Goal: Book appointment/travel/reservation

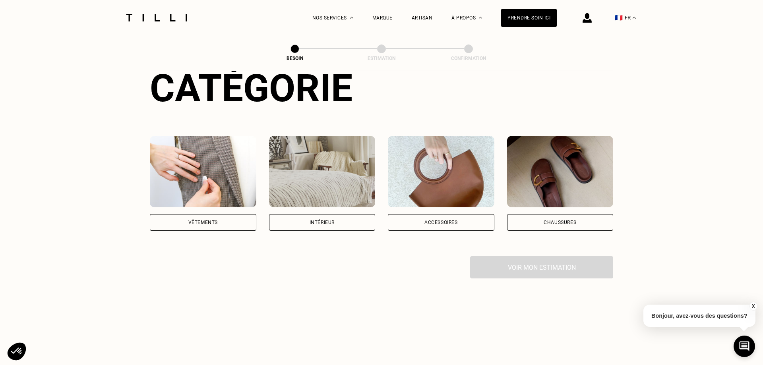
scroll to position [149, 0]
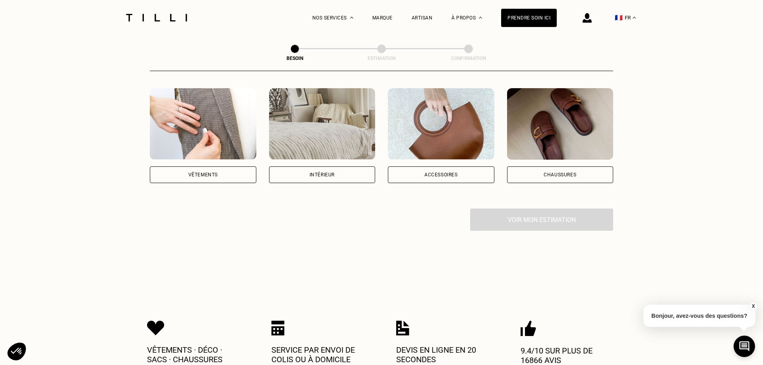
click at [338, 167] on div "Intérieur" at bounding box center [322, 175] width 107 height 17
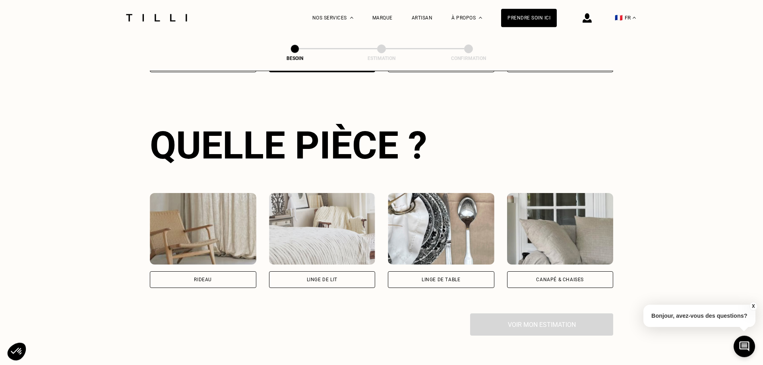
scroll to position [260, 0]
click at [188, 274] on div "Rideau" at bounding box center [203, 279] width 107 height 17
select select "FR"
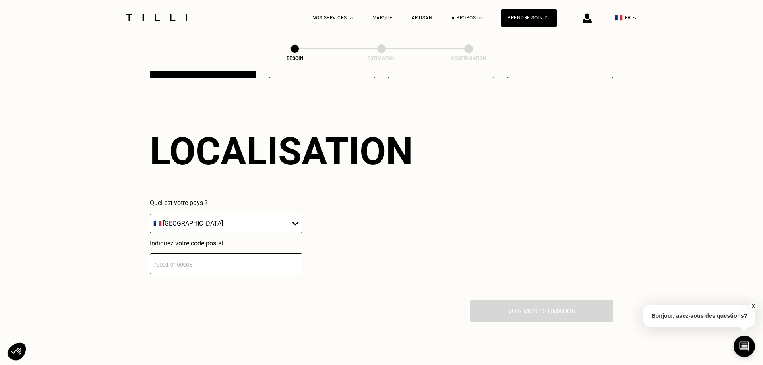
scroll to position [468, 0]
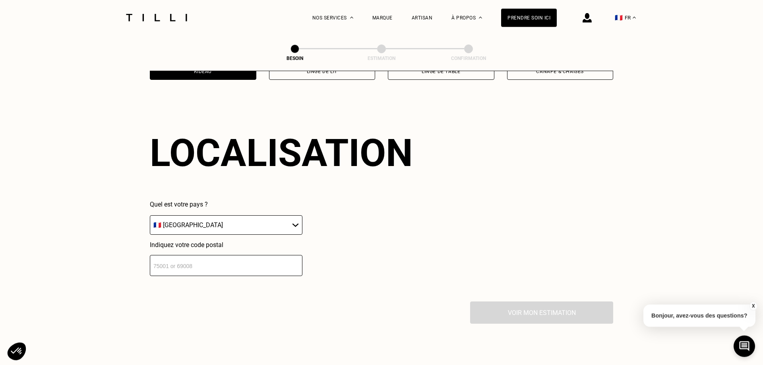
click at [192, 265] on input "number" at bounding box center [226, 265] width 153 height 21
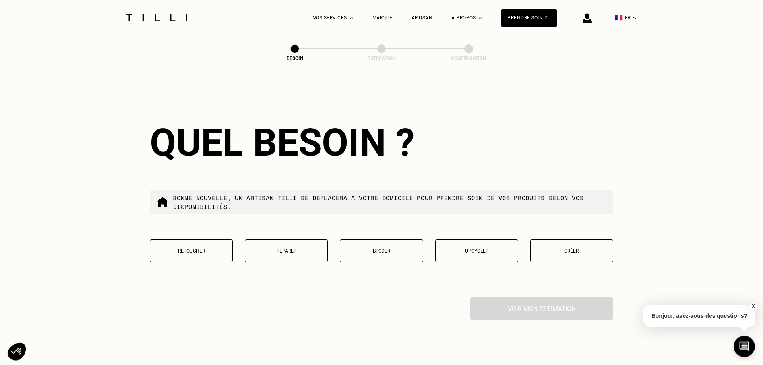
scroll to position [675, 0]
type input "75008"
click at [196, 248] on p "Retoucher" at bounding box center [191, 251] width 74 height 6
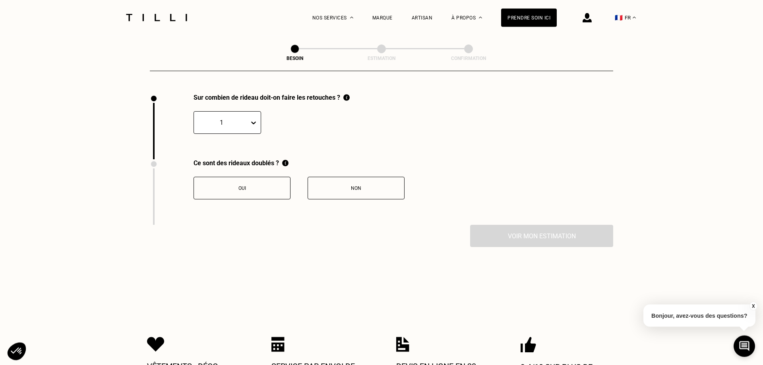
scroll to position [879, 0]
click at [252, 121] on icon at bounding box center [253, 122] width 5 height 3
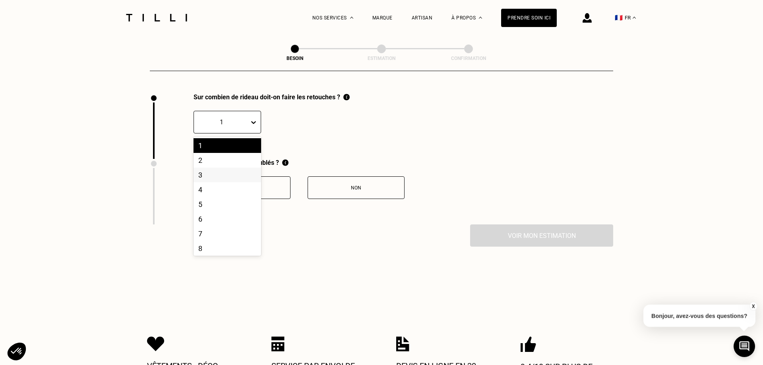
click at [216, 171] on div "3" at bounding box center [228, 175] width 68 height 15
click at [339, 185] on div "Non" at bounding box center [356, 188] width 88 height 6
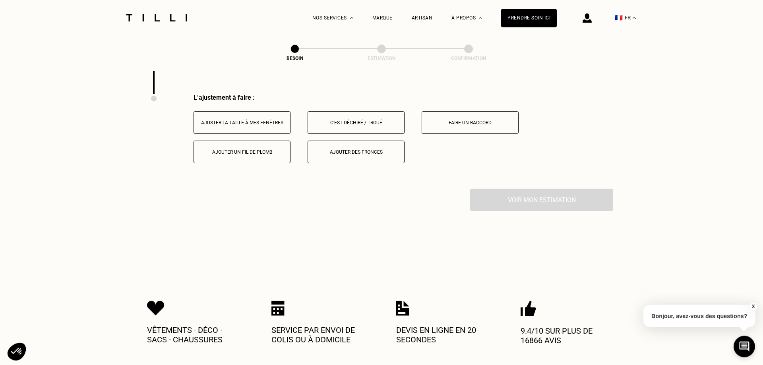
scroll to position [1010, 0]
click at [261, 122] on button "Ajuster la taille à mes fenêtres" at bounding box center [242, 122] width 97 height 23
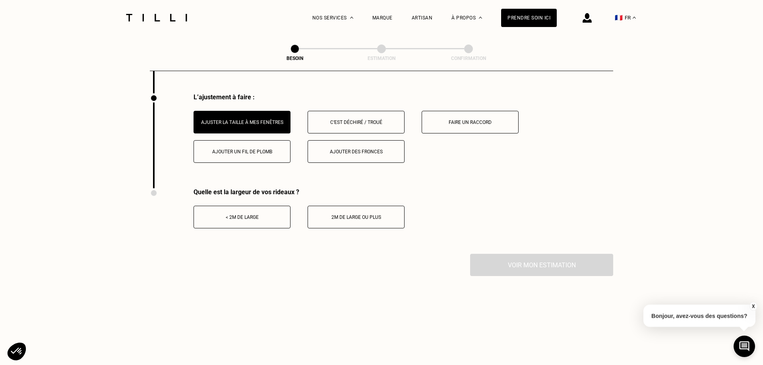
click at [257, 215] on div "< 2m de large" at bounding box center [242, 218] width 88 height 6
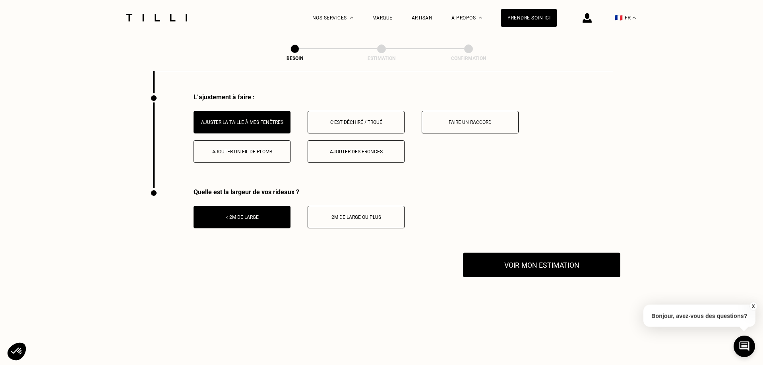
click at [521, 258] on button "Voir mon estimation" at bounding box center [541, 265] width 157 height 25
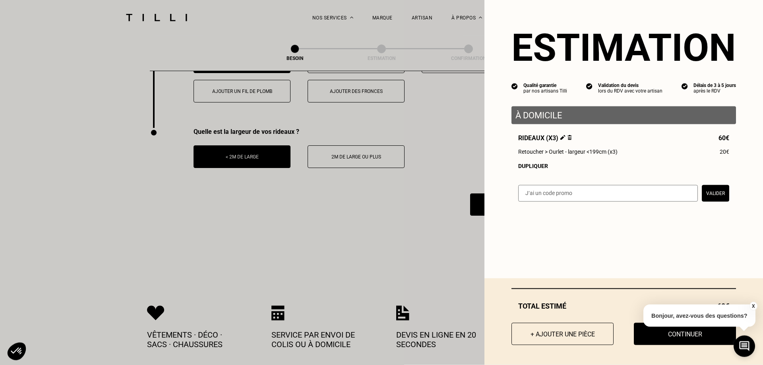
scroll to position [861, 0]
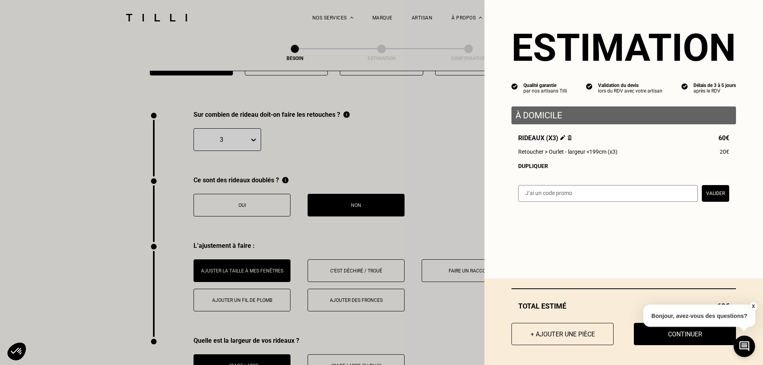
click at [751, 307] on button "X" at bounding box center [753, 306] width 8 height 9
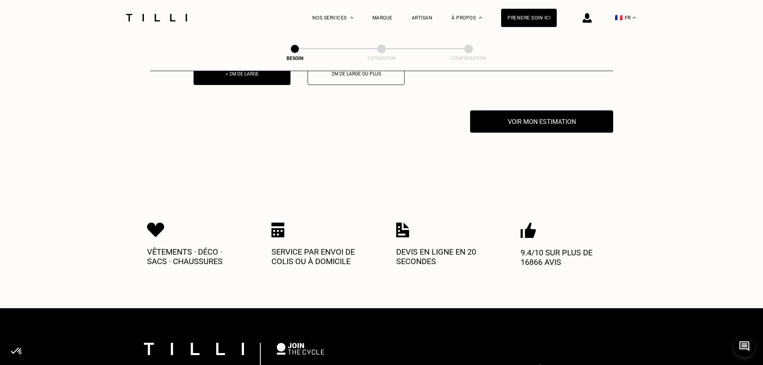
scroll to position [1159, 0]
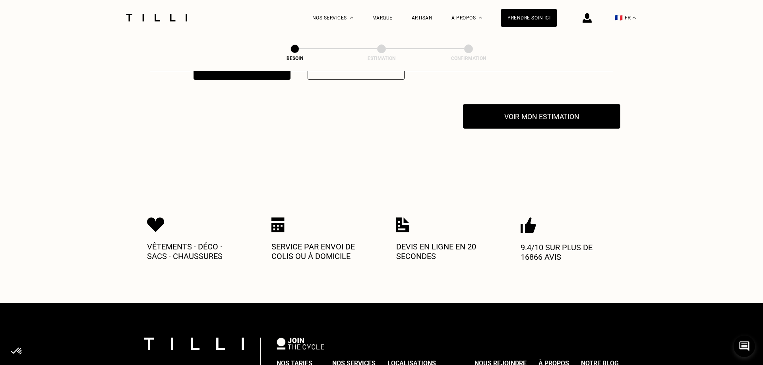
click at [568, 113] on button "Voir mon estimation" at bounding box center [541, 116] width 157 height 25
